Goal: Information Seeking & Learning: Learn about a topic

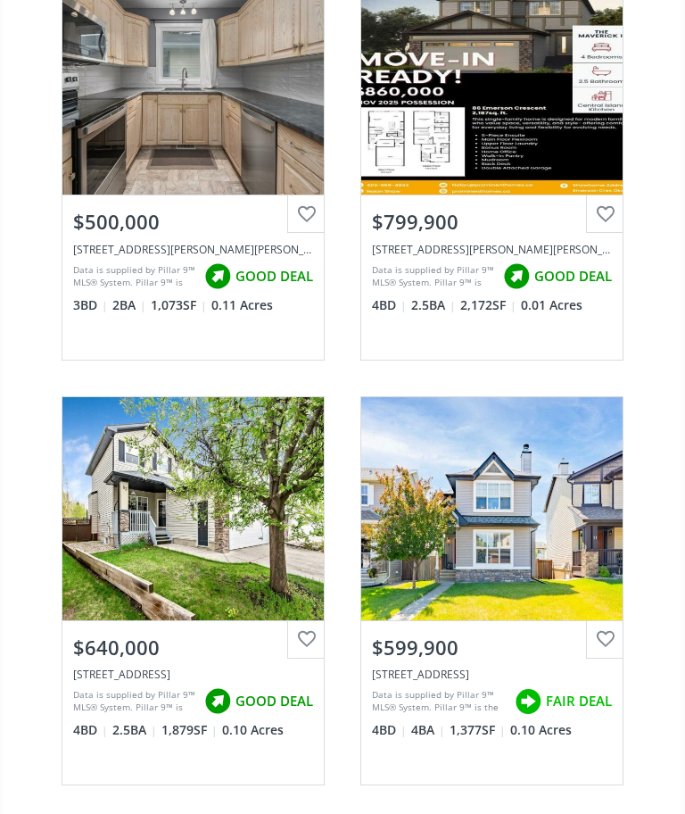
scroll to position [4152, 0]
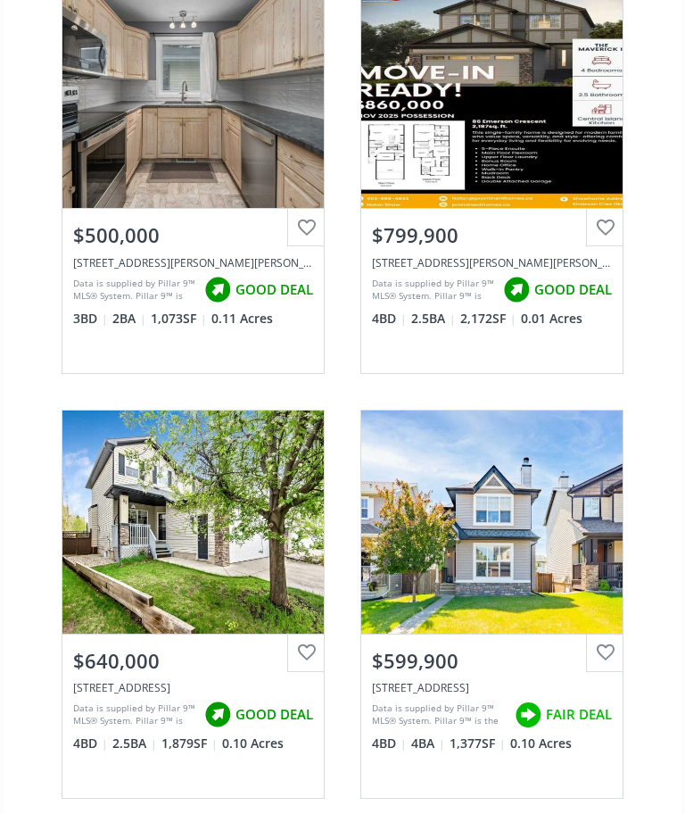
click at [533, 567] on div "View Photos & Details" at bounding box center [491, 521] width 261 height 223
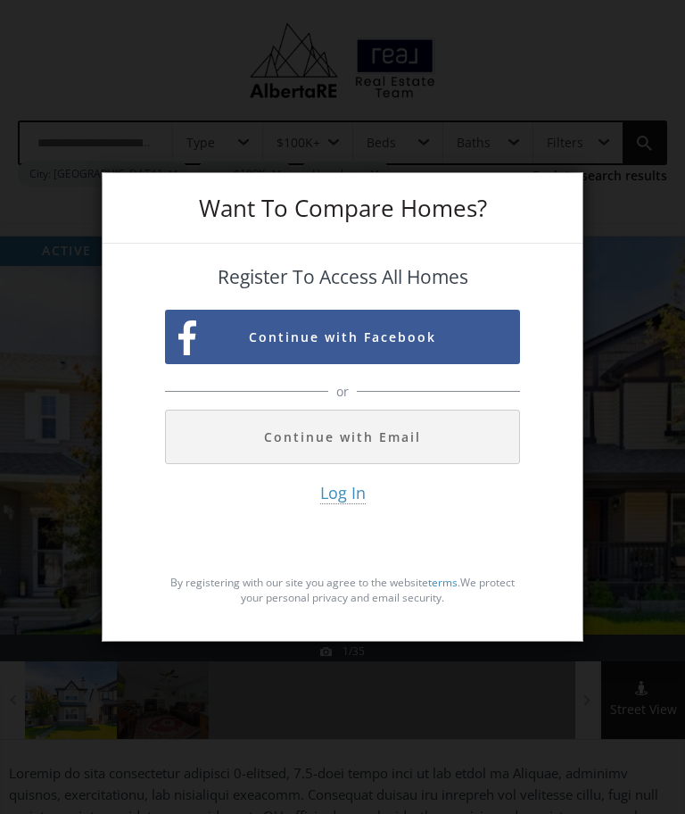
click at [595, 144] on div "Want To Compare Homes? Register To Access All Homes Continue with Facebook or C…" at bounding box center [342, 407] width 685 height 814
click at [588, 103] on div "Want To Compare Homes? Register To Access All Homes Continue with Facebook or C…" at bounding box center [342, 407] width 685 height 814
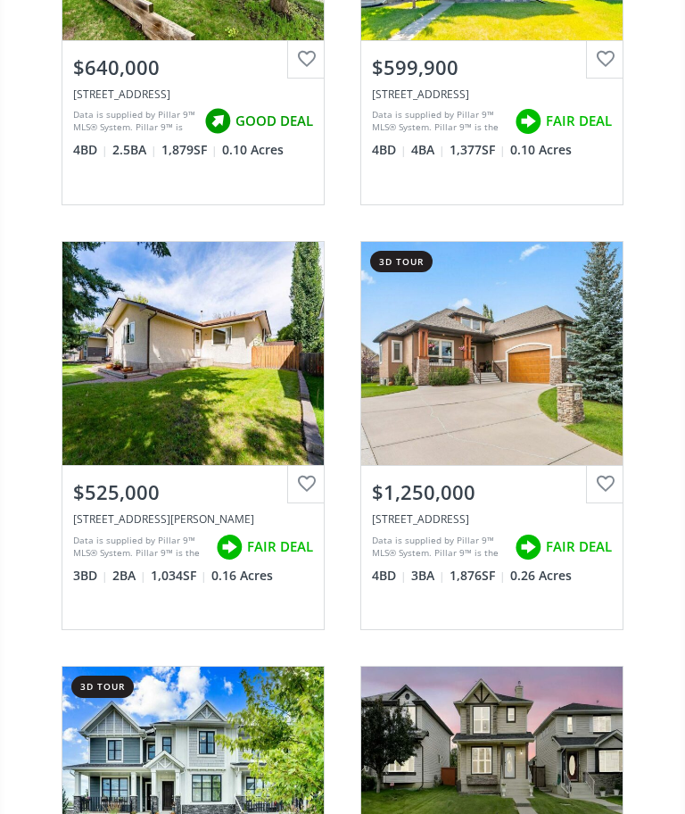
scroll to position [4746, 0]
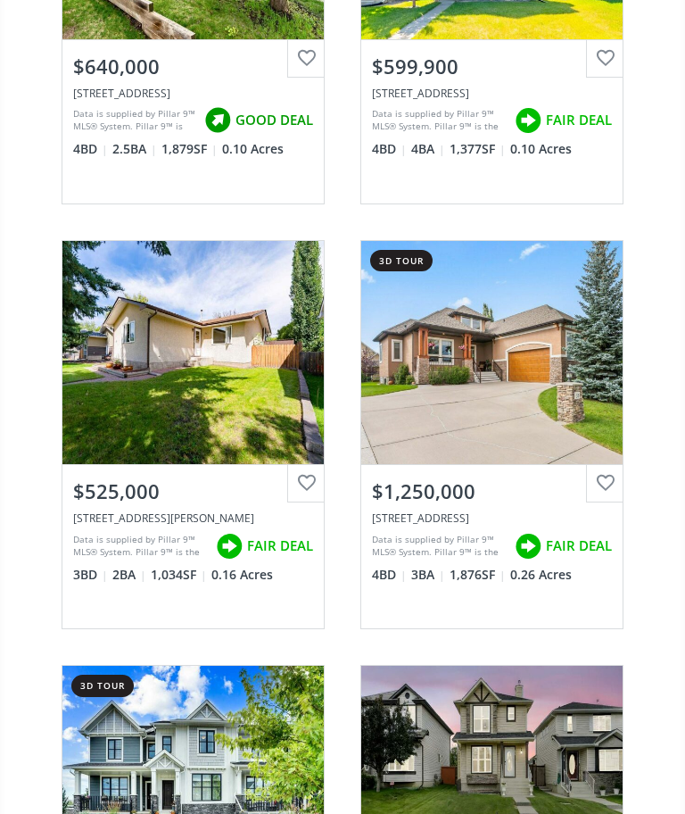
click at [188, 354] on div "View Photos & Details" at bounding box center [193, 352] width 128 height 18
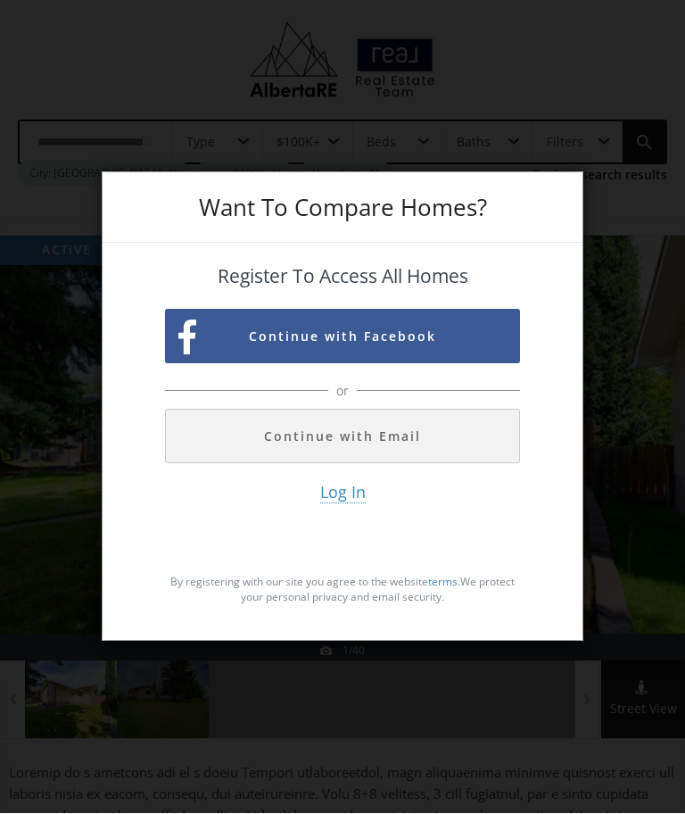
click at [517, 100] on div "Want To Compare Homes? Register To Access All Homes Continue with Facebook or C…" at bounding box center [342, 407] width 685 height 814
click at [71, 557] on div "Want To Compare Homes? Register To Access All Homes Continue with Facebook or C…" at bounding box center [342, 407] width 685 height 814
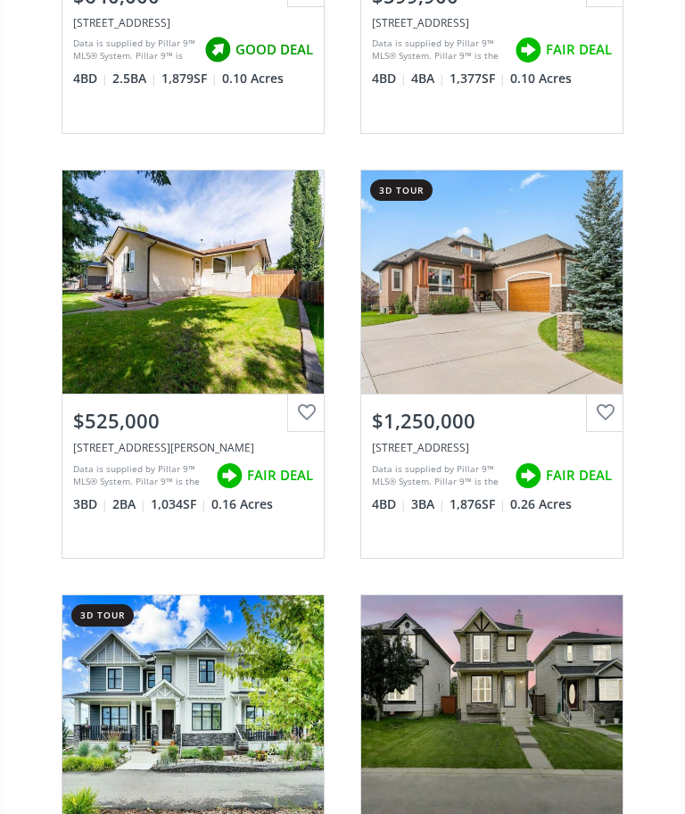
scroll to position [4817, 0]
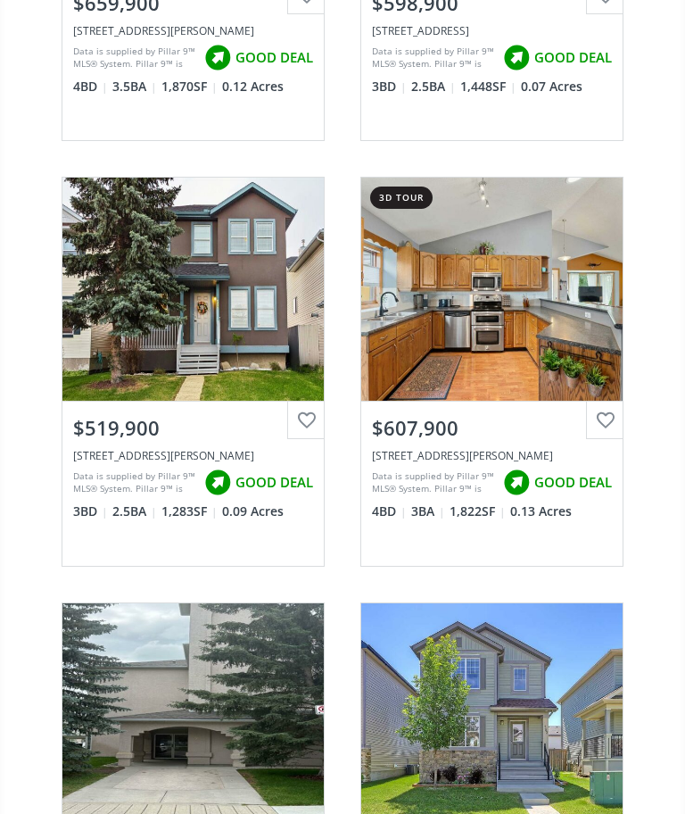
scroll to position [1834, 0]
